Goal: Task Accomplishment & Management: Use online tool/utility

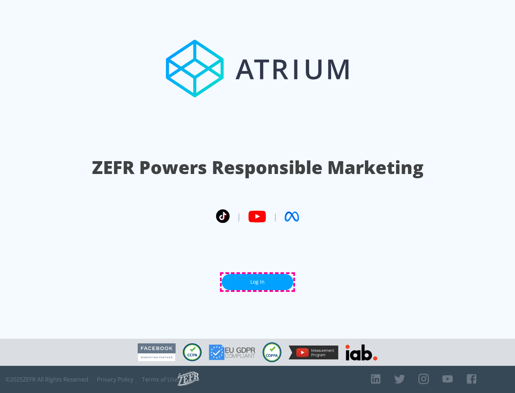
click at [258, 282] on link "Log In" at bounding box center [258, 282] width 72 height 16
